Goal: Entertainment & Leisure: Browse casually

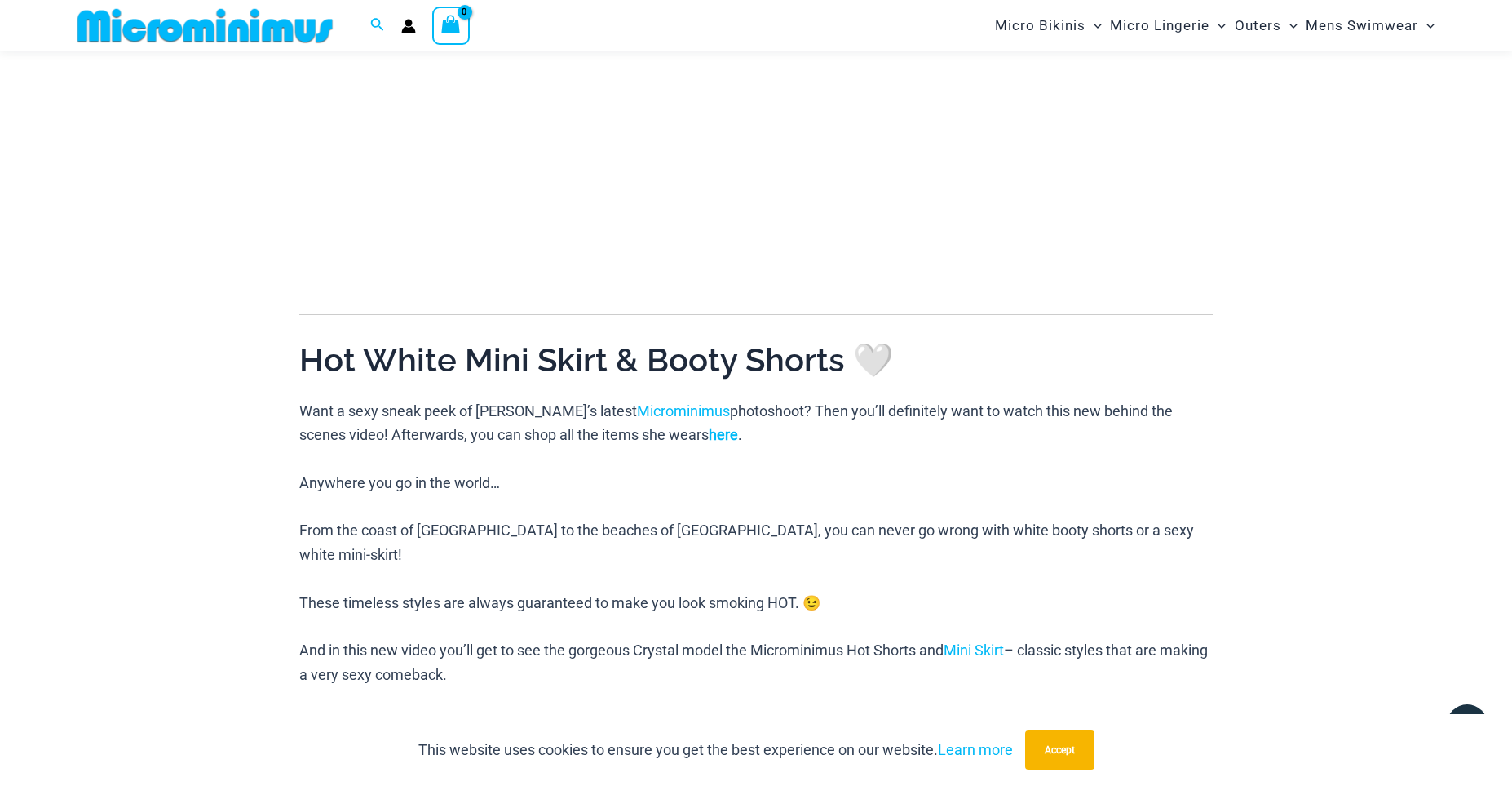
scroll to position [435, 0]
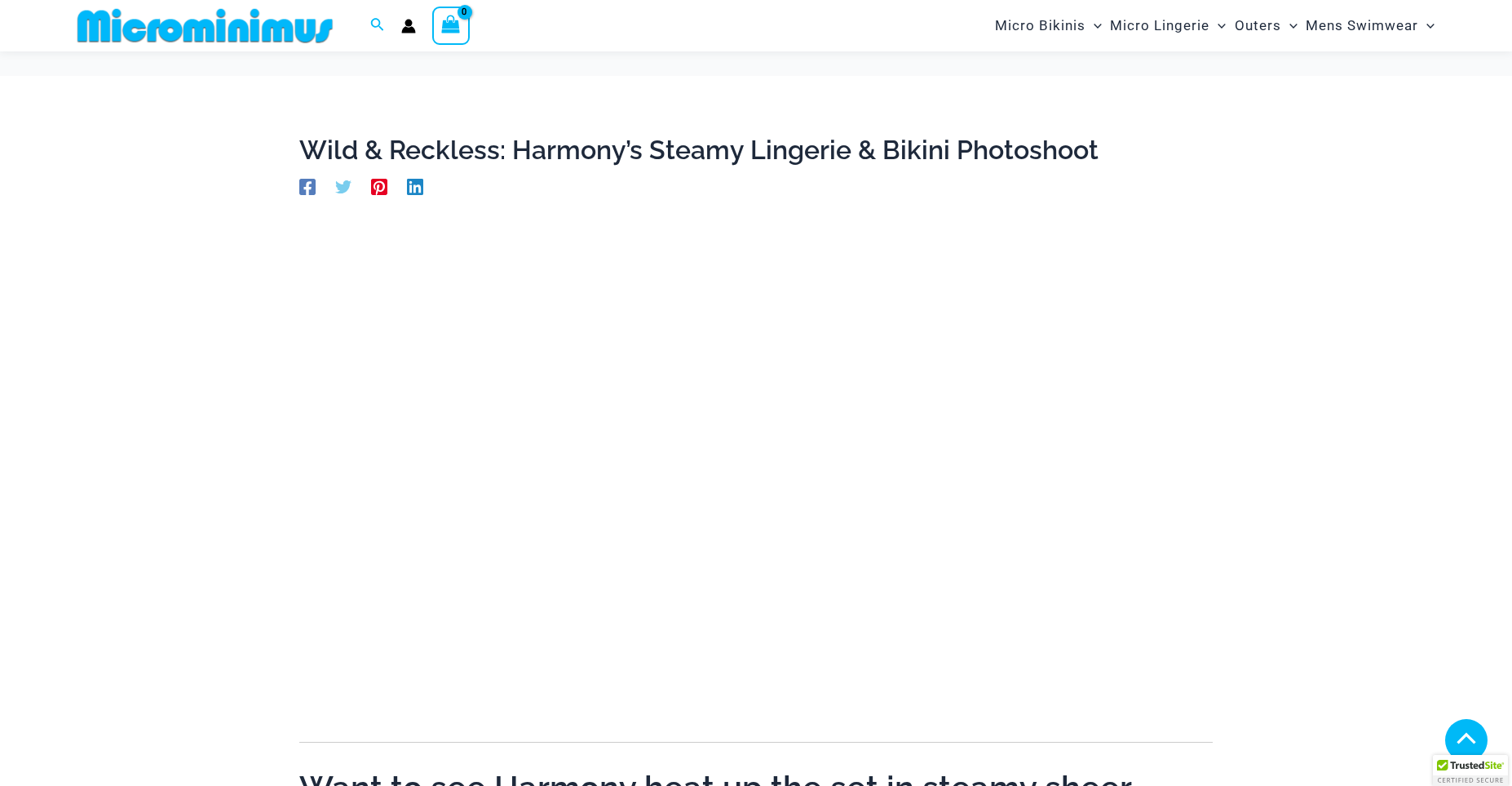
scroll to position [1521, 0]
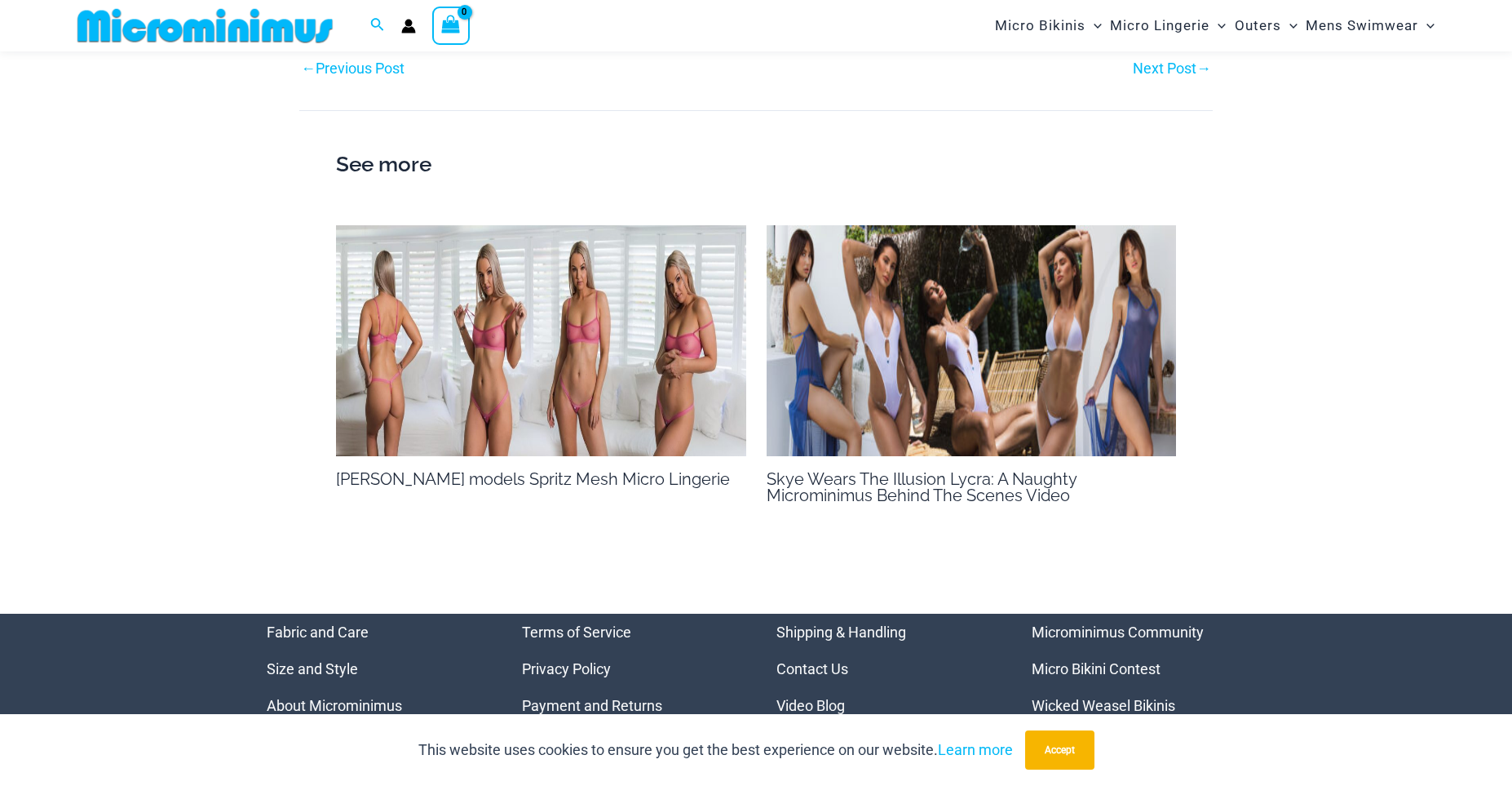
click at [381, 182] on h2 "See more" at bounding box center [756, 165] width 840 height 34
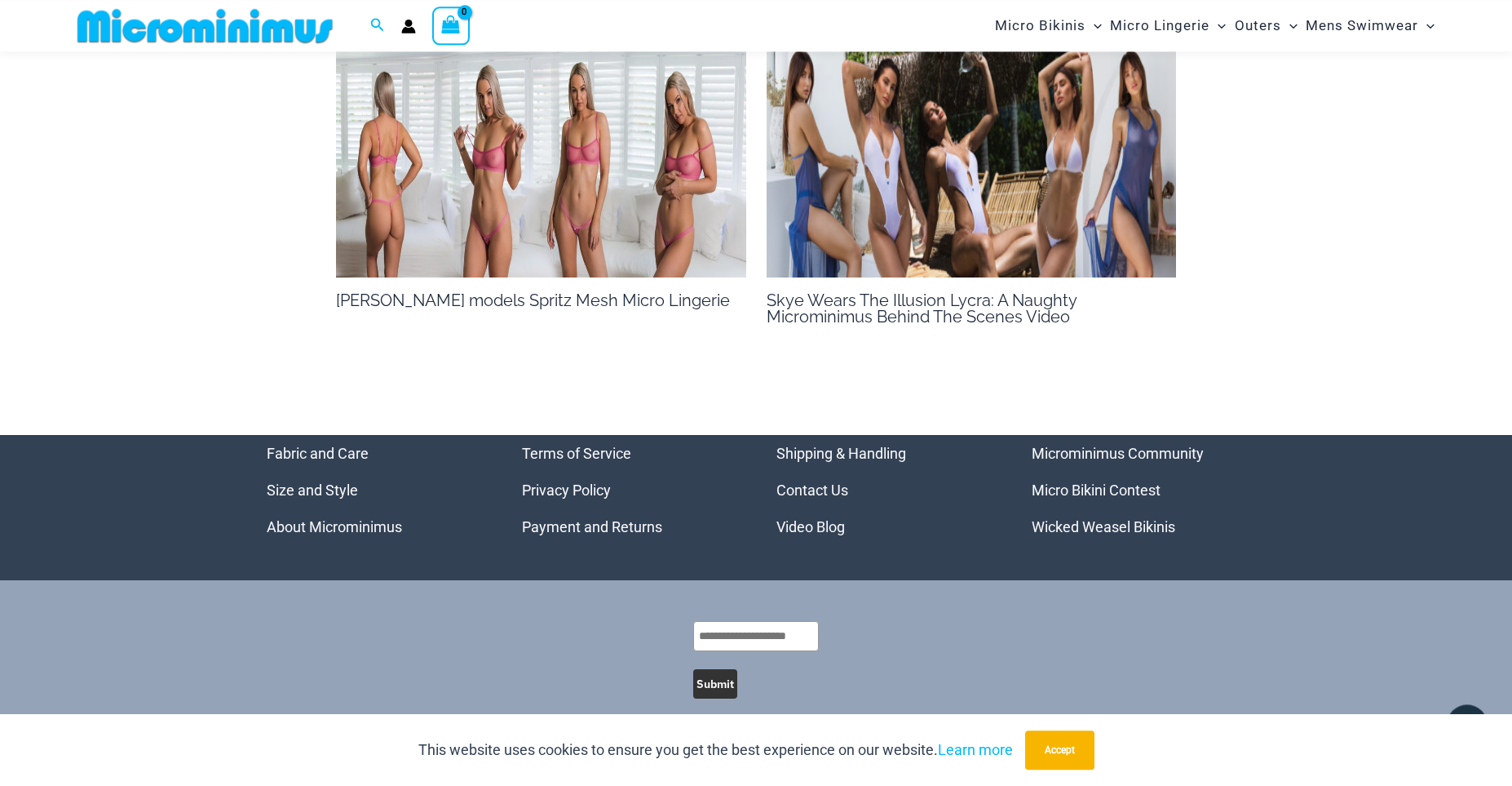
scroll to position [1745, 0]
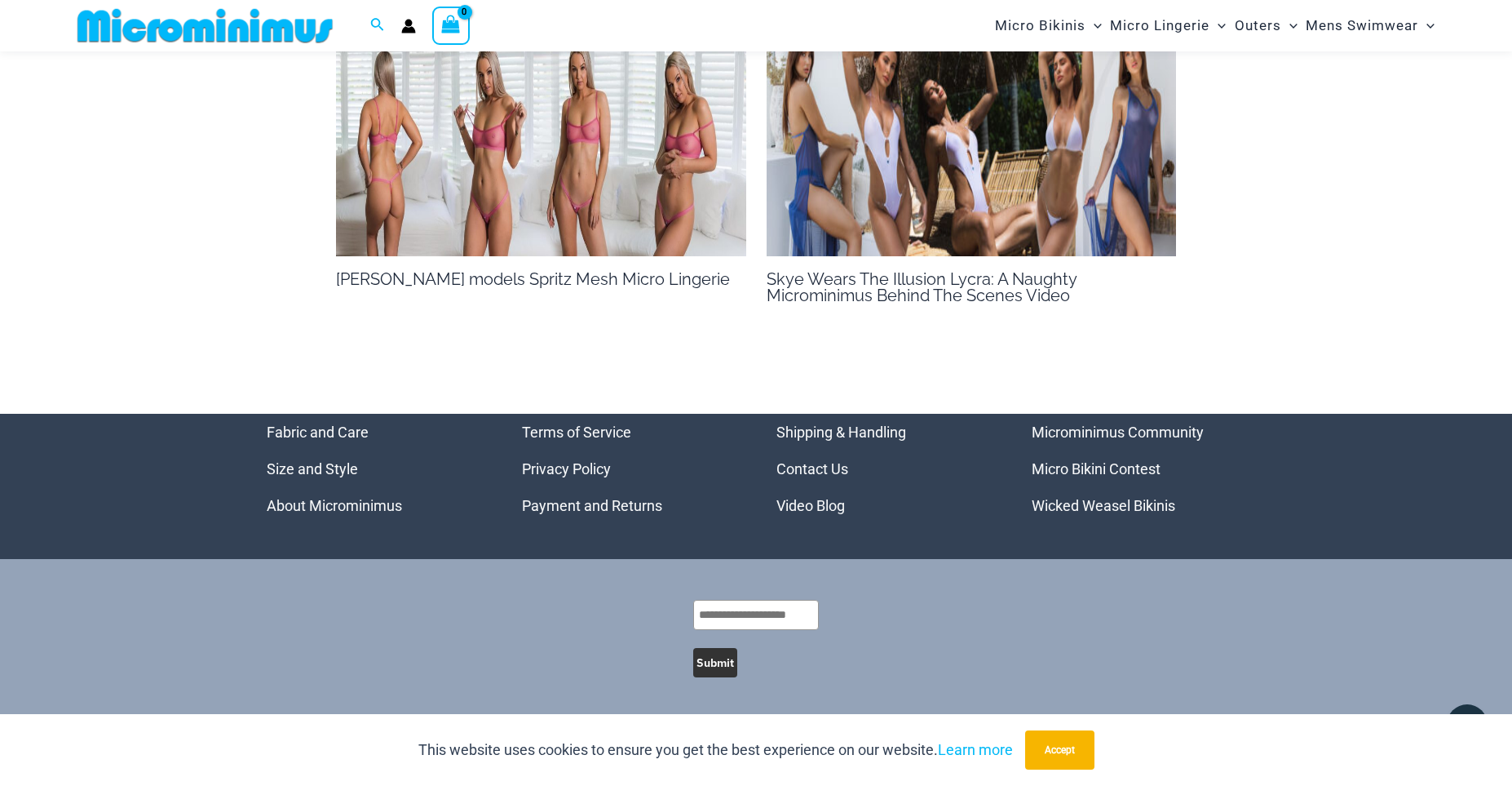
click at [812, 512] on link "Video Blog" at bounding box center [811, 505] width 68 height 17
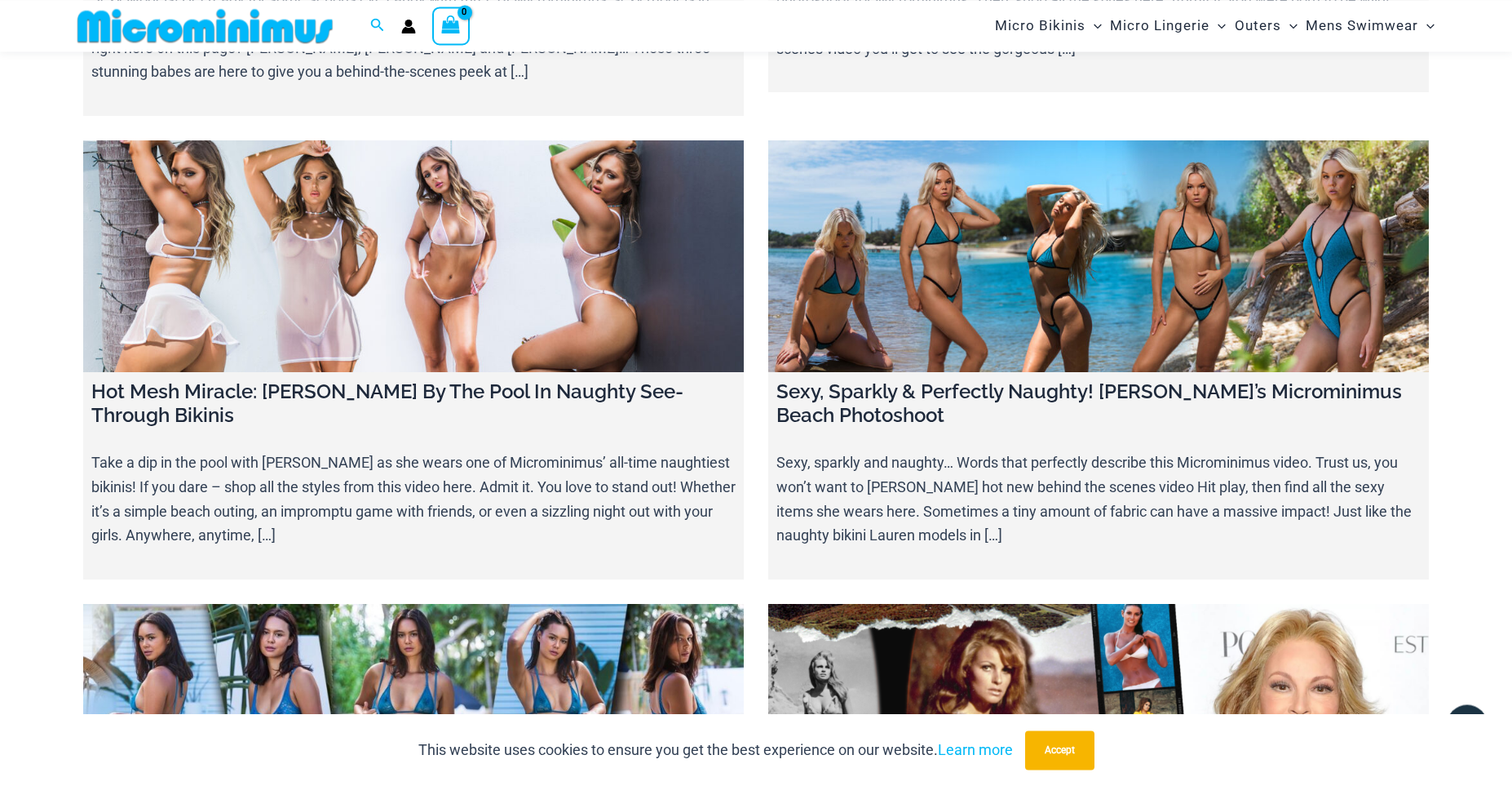
scroll to position [16085, 0]
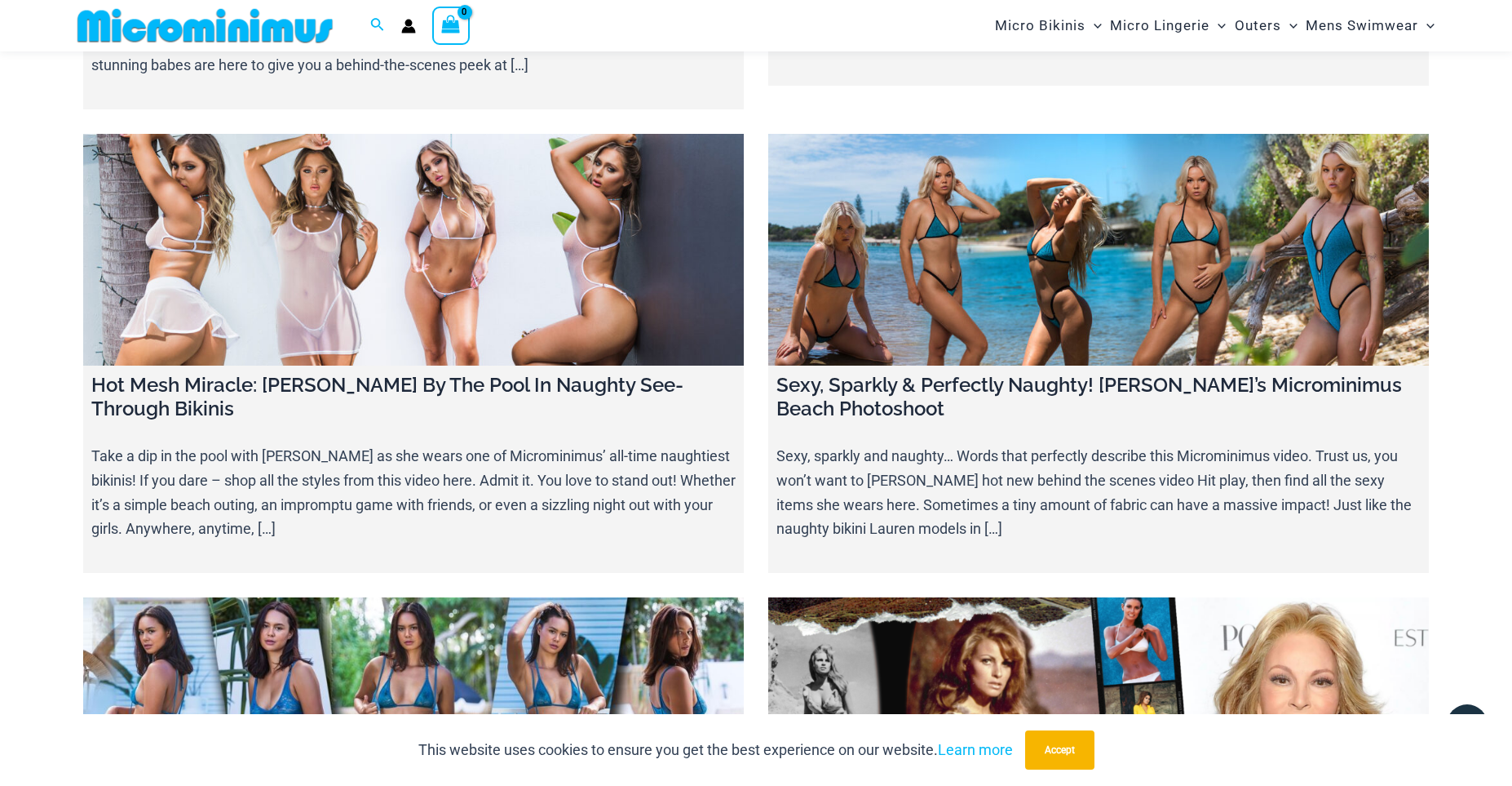
click at [435, 597] on link at bounding box center [413, 713] width 660 height 232
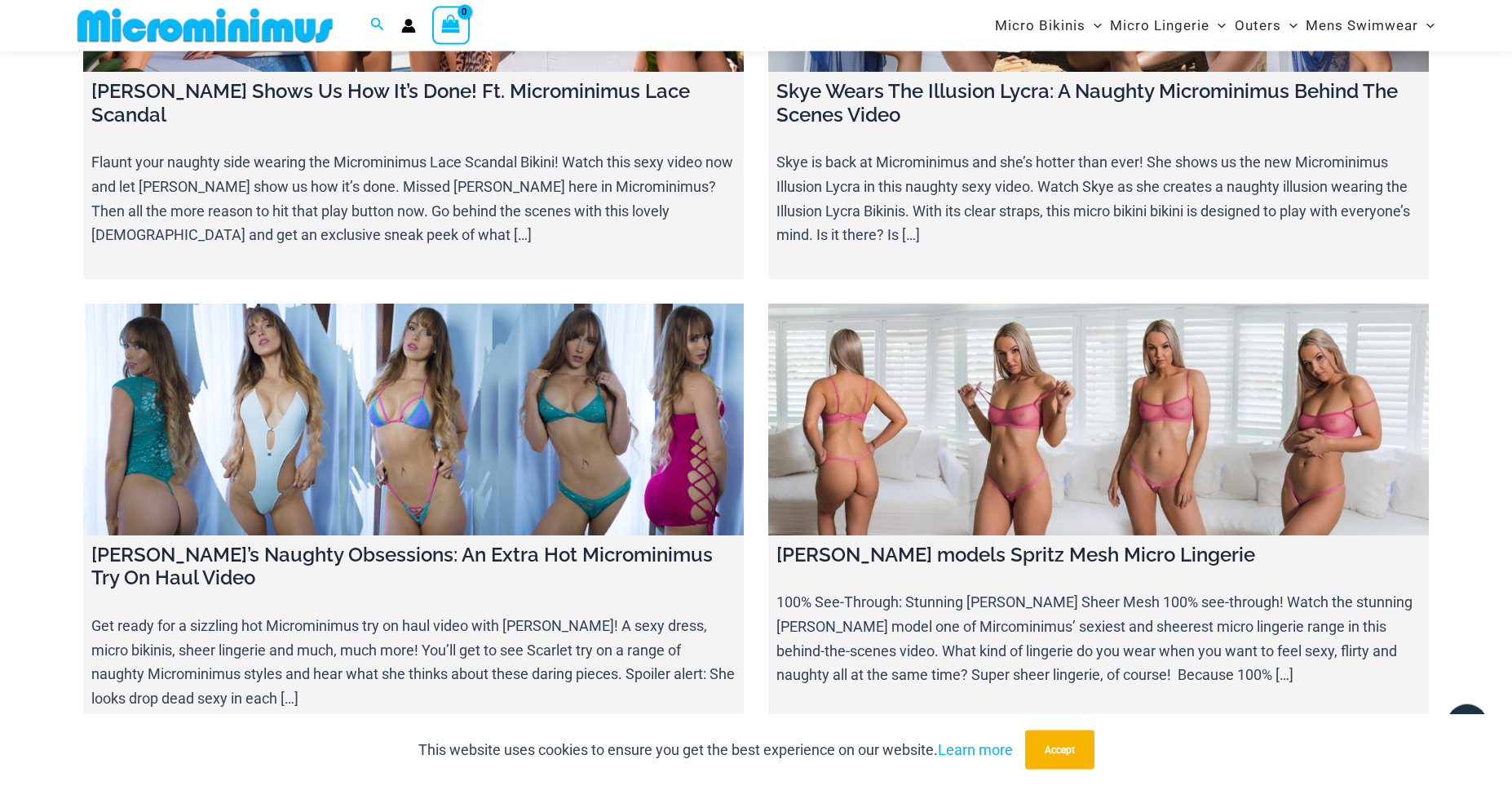
scroll to position [19928, 0]
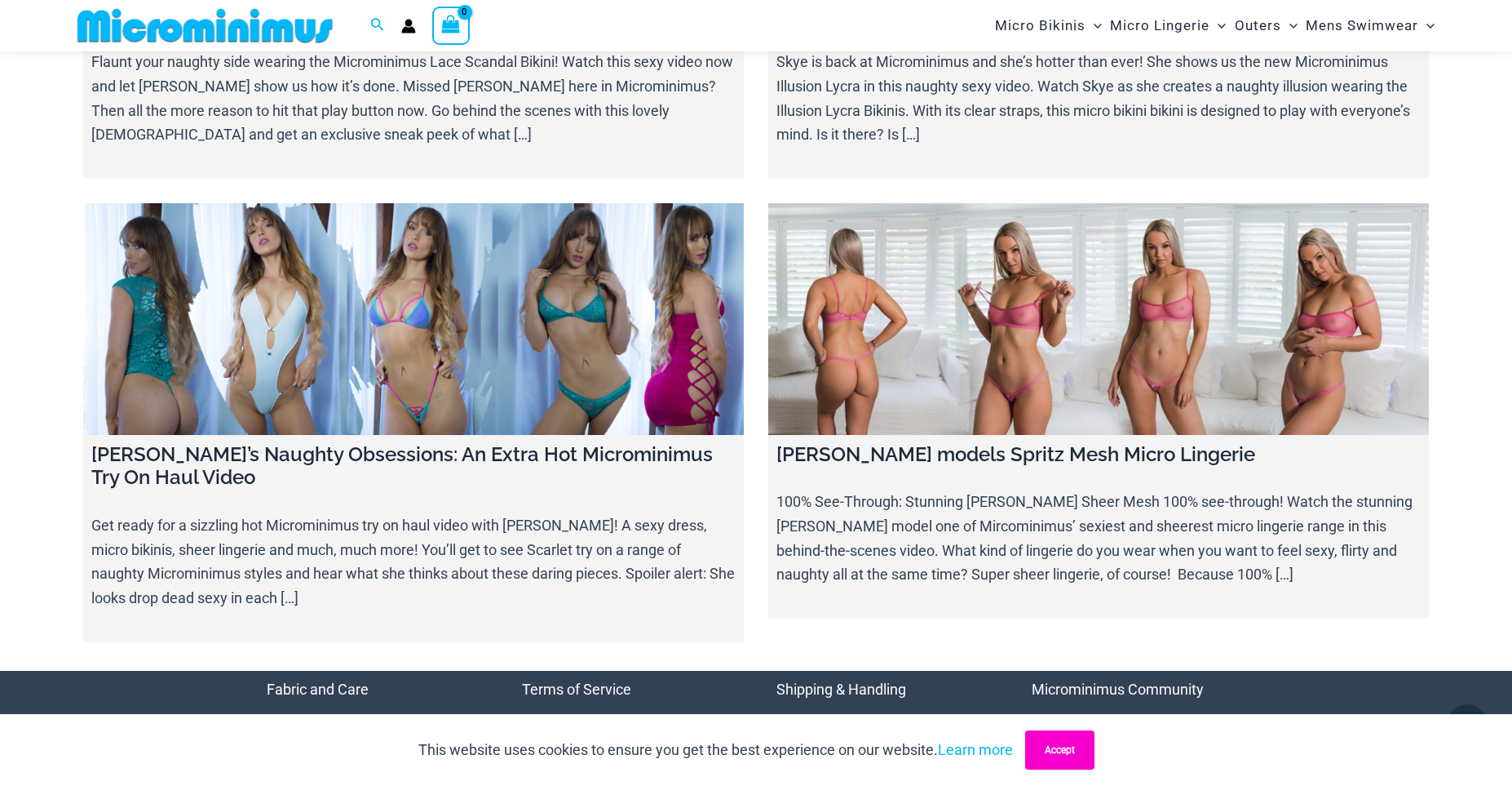
click at [1059, 750] on button "Accept" at bounding box center [1059, 749] width 69 height 39
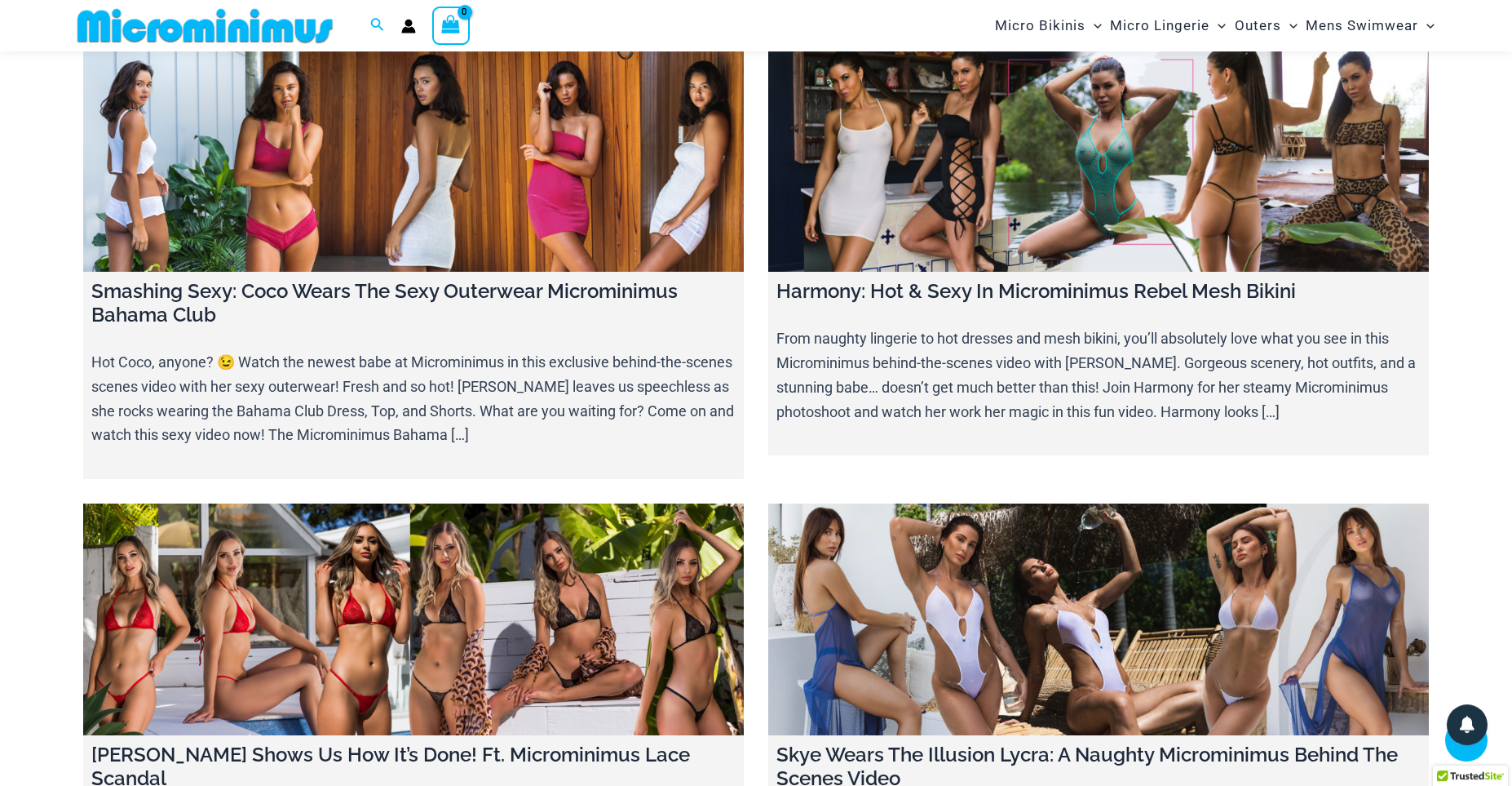
scroll to position [18802, 0]
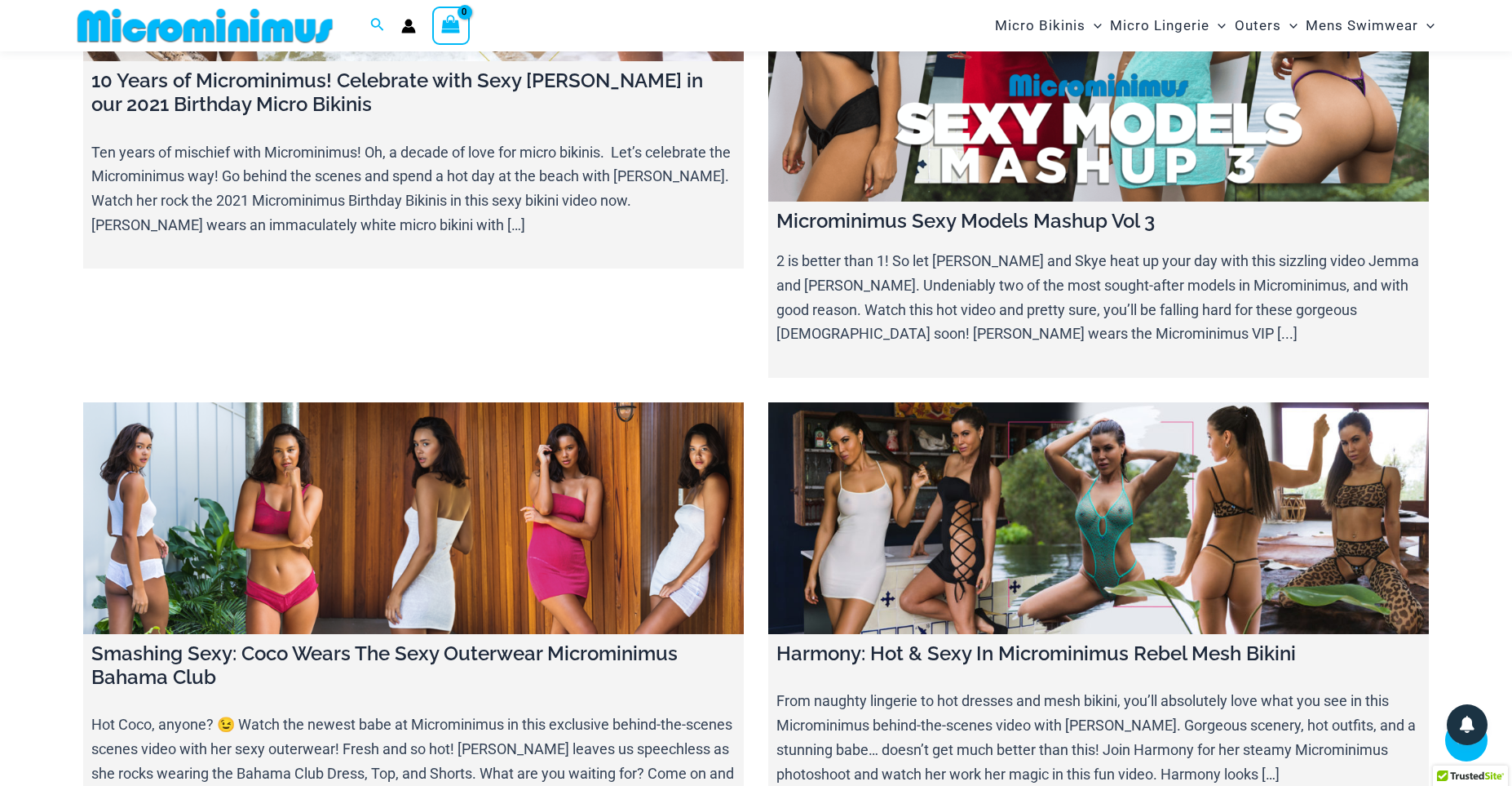
click at [504, 402] on link at bounding box center [413, 518] width 660 height 232
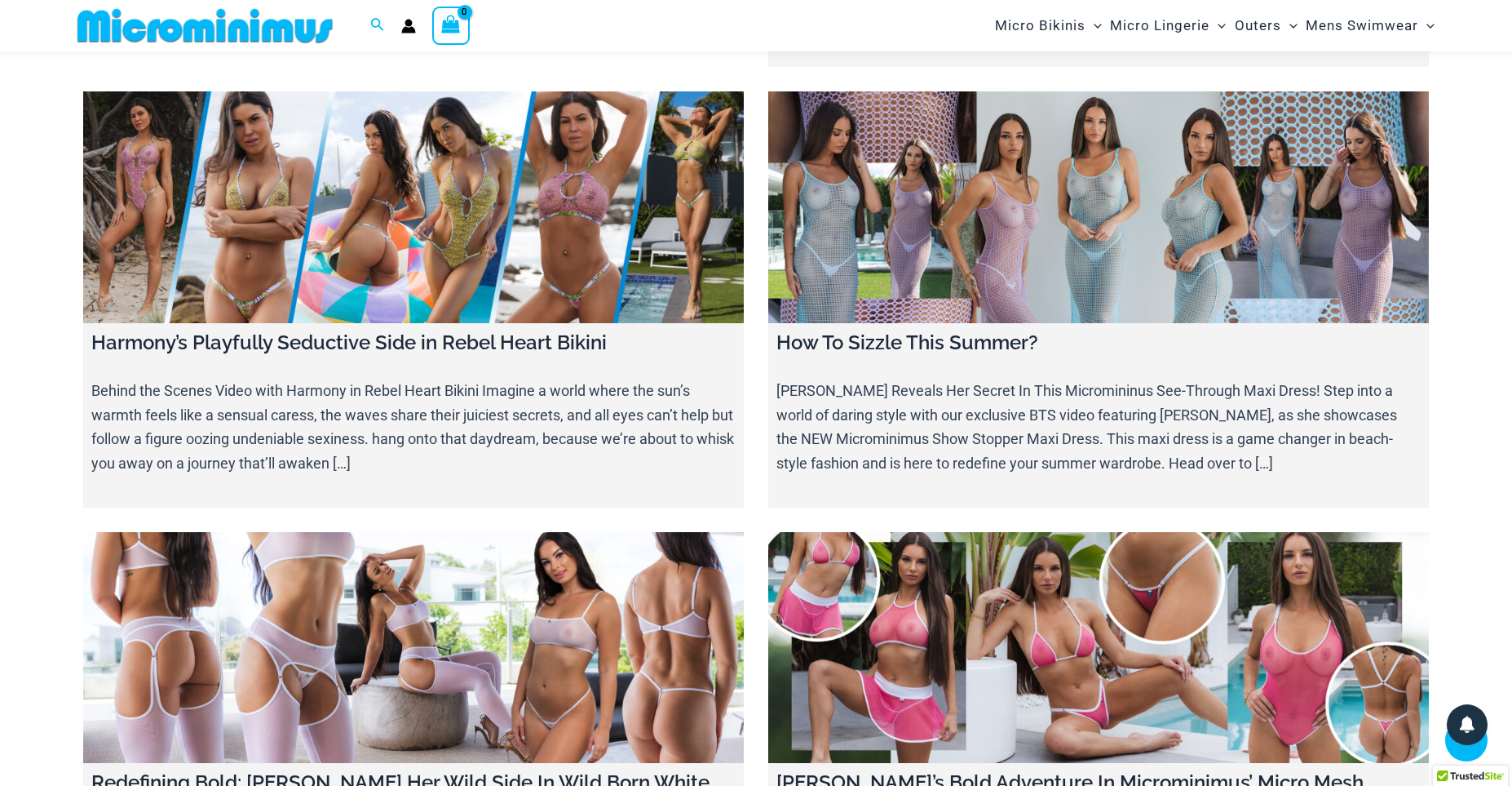
scroll to position [12384, 0]
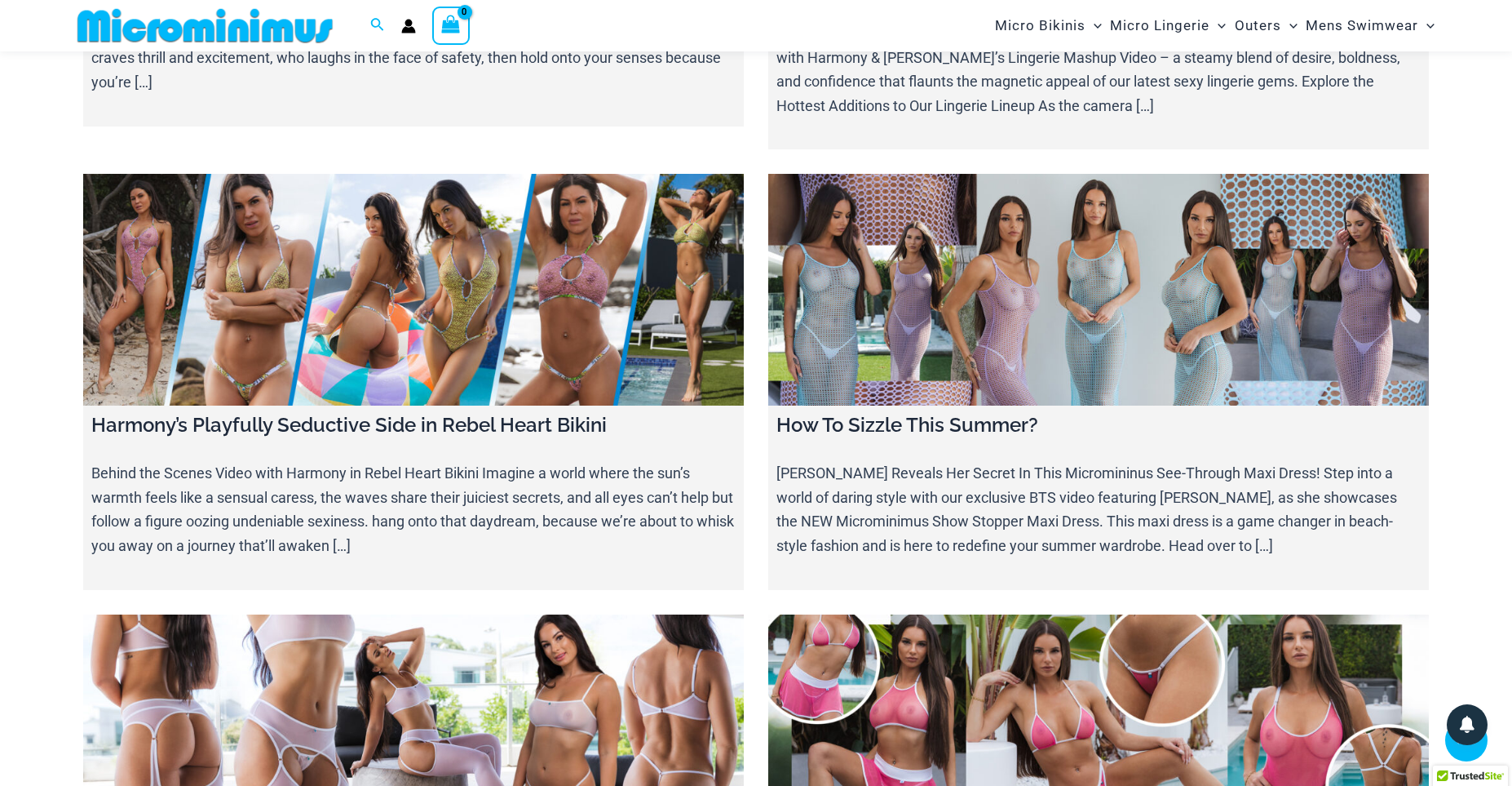
click at [485, 614] on link at bounding box center [413, 730] width 660 height 232
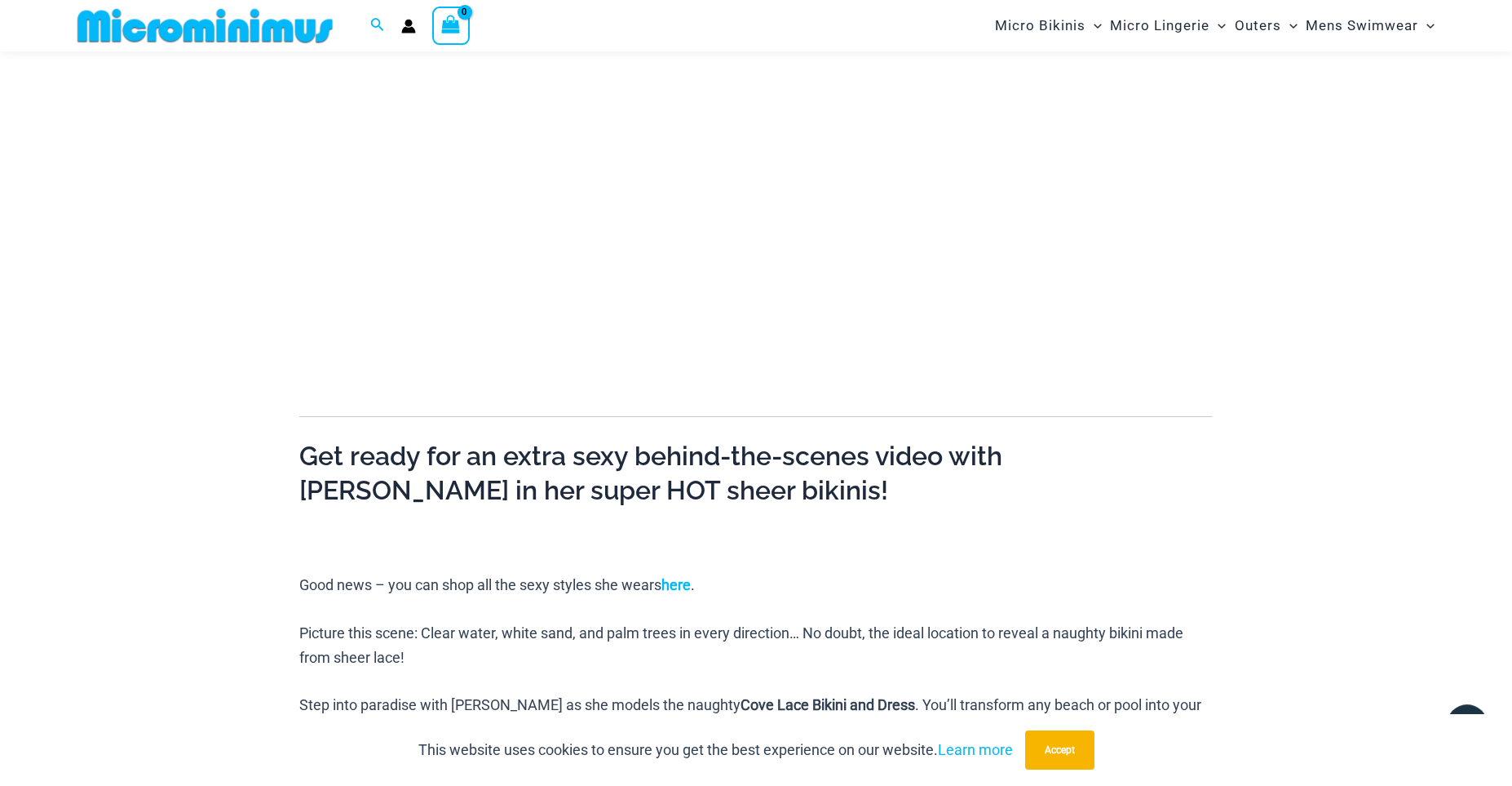
scroll to position [438, 0]
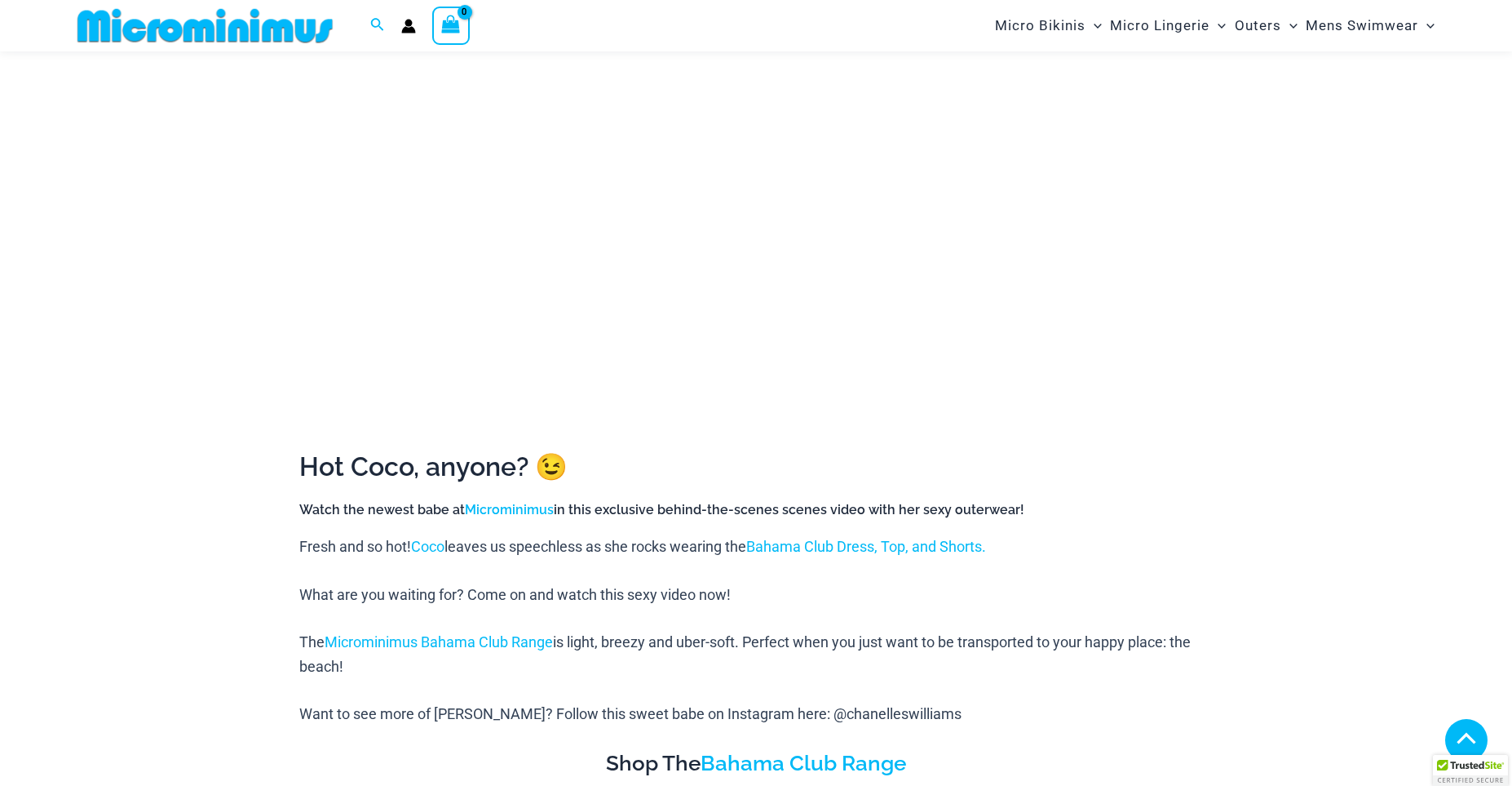
scroll to position [323, 0]
